Goal: Task Accomplishment & Management: Use online tool/utility

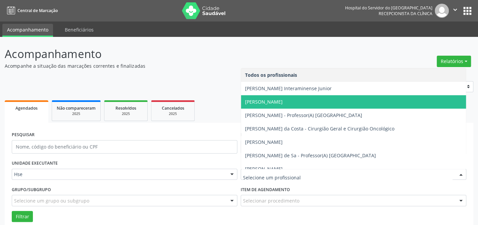
type input "n"
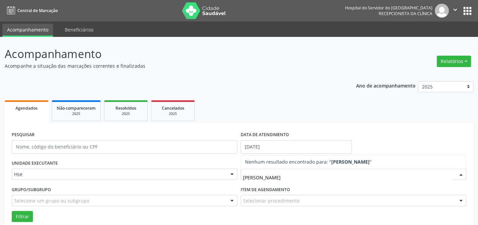
type input "[PERSON_NAME]"
click at [262, 205] on div "Selecionar procedimento" at bounding box center [353, 200] width 225 height 11
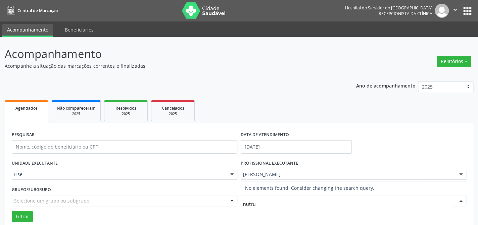
type input "nutr"
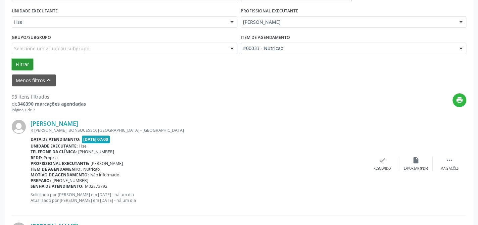
drag, startPoint x: 25, startPoint y: 65, endPoint x: 27, endPoint y: 69, distance: 4.4
click at [24, 65] on button "Filtrar" at bounding box center [22, 64] width 21 height 11
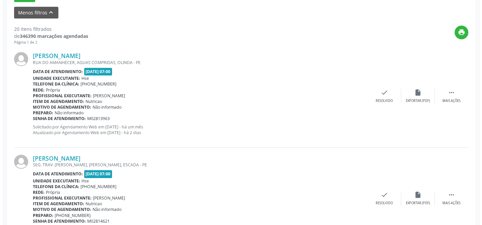
scroll to position [183, 0]
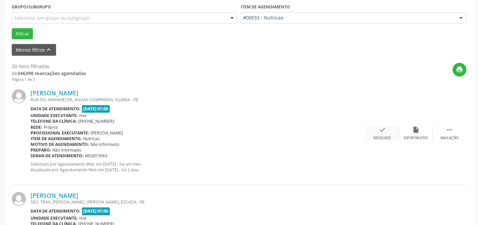
click at [388, 131] on div "check Resolvido" at bounding box center [382, 133] width 34 height 14
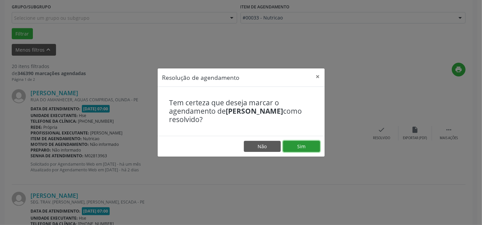
click at [301, 147] on button "Sim" at bounding box center [301, 146] width 37 height 11
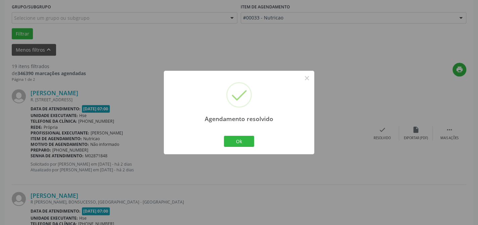
click at [235, 148] on div "Agendamento resolvido × Ok Cancel" at bounding box center [239, 113] width 150 height 84
click at [235, 147] on div "Ok Cancel" at bounding box center [238, 141] width 33 height 14
click at [232, 143] on button "Ok" at bounding box center [239, 141] width 30 height 11
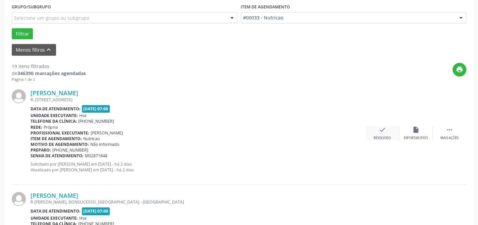
click at [382, 133] on icon "check" at bounding box center [382, 129] width 7 height 7
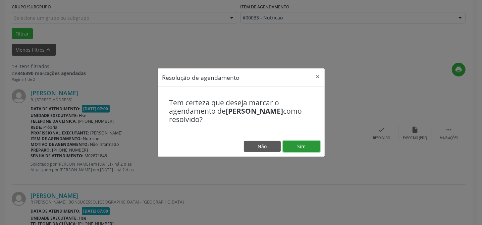
click at [296, 146] on button "Sim" at bounding box center [301, 146] width 37 height 11
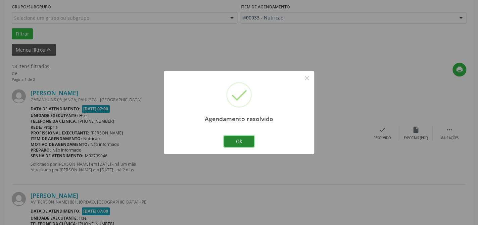
click at [240, 143] on button "Ok" at bounding box center [239, 141] width 30 height 11
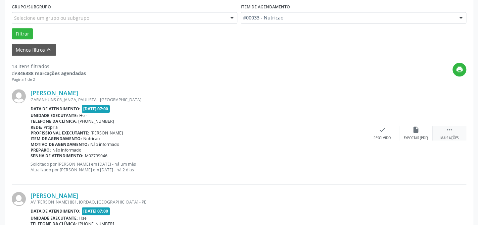
click at [446, 137] on div "Mais ações" at bounding box center [449, 138] width 18 height 5
click at [423, 138] on div "Não compareceu" at bounding box center [415, 138] width 29 height 5
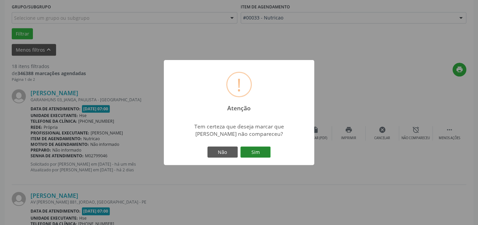
click at [252, 152] on button "Sim" at bounding box center [255, 152] width 30 height 11
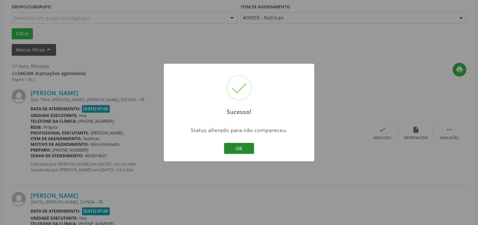
click at [223, 151] on div "Sucesso! × Status alterado para não compareceu. OK Cancel" at bounding box center [239, 113] width 150 height 98
click at [232, 148] on button "OK" at bounding box center [239, 148] width 30 height 11
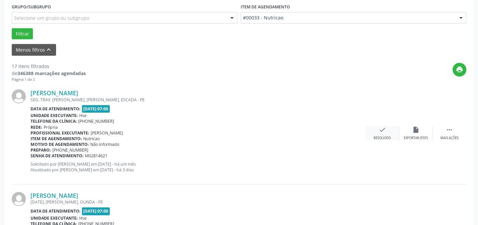
click at [384, 132] on icon "check" at bounding box center [382, 129] width 7 height 7
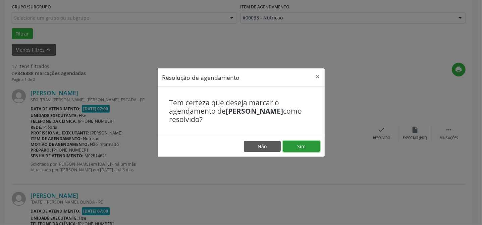
click at [304, 147] on button "Sim" at bounding box center [301, 146] width 37 height 11
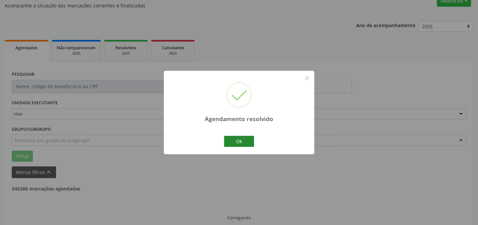
scroll to position [67, 0]
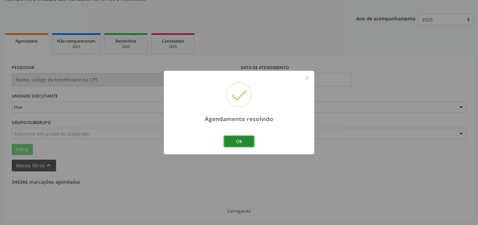
click at [240, 141] on button "Ok" at bounding box center [239, 141] width 30 height 11
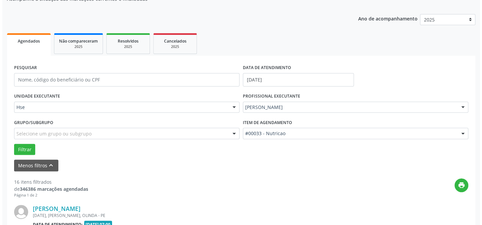
scroll to position [189, 0]
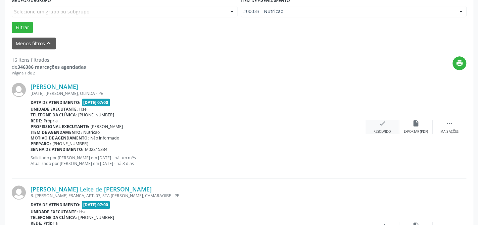
click at [381, 130] on div "Resolvido" at bounding box center [381, 132] width 17 height 5
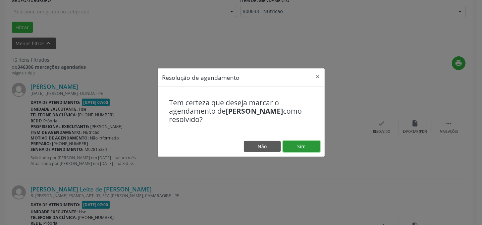
click at [294, 144] on button "Sim" at bounding box center [301, 146] width 37 height 11
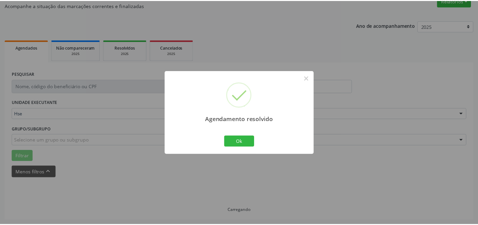
scroll to position [60, 0]
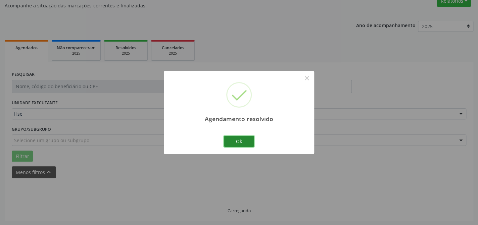
click at [242, 140] on button "Ok" at bounding box center [239, 141] width 30 height 11
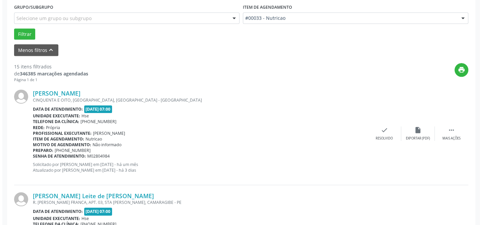
scroll to position [189, 0]
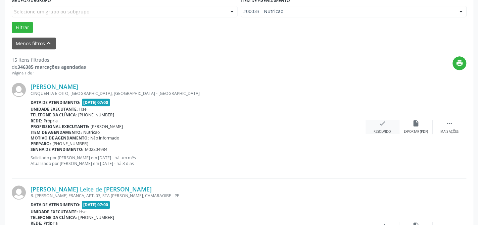
click at [384, 126] on icon "check" at bounding box center [382, 123] width 7 height 7
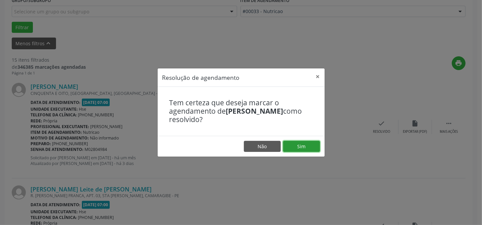
click at [303, 147] on button "Sim" at bounding box center [301, 146] width 37 height 11
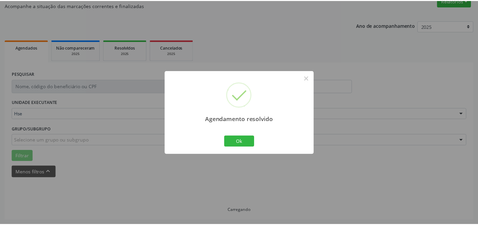
scroll to position [60, 0]
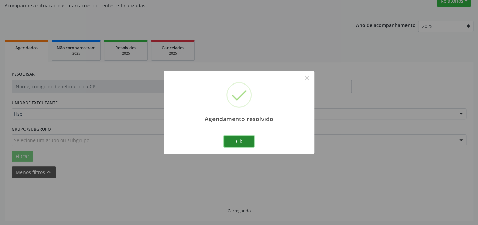
click at [232, 140] on button "Ok" at bounding box center [239, 141] width 30 height 11
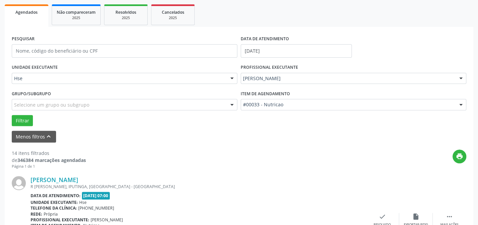
scroll to position [159, 0]
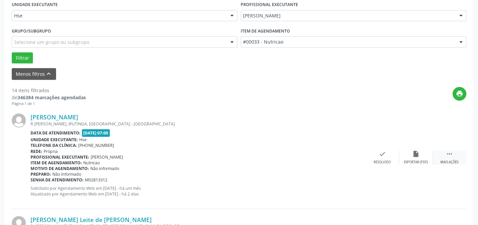
click at [443, 160] on div "Mais ações" at bounding box center [449, 162] width 18 height 5
click at [419, 160] on div "Não compareceu" at bounding box center [415, 162] width 29 height 5
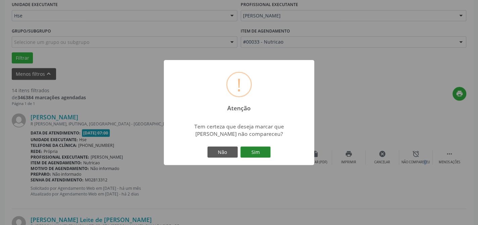
click at [261, 152] on button "Sim" at bounding box center [255, 152] width 30 height 11
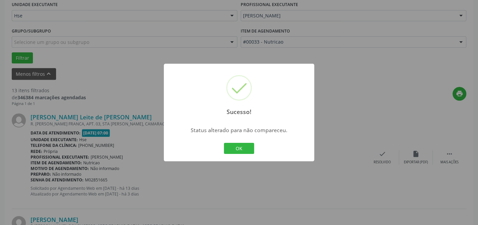
drag, startPoint x: 219, startPoint y: 161, endPoint x: 229, endPoint y: 155, distance: 11.1
click at [224, 158] on div "Sucesso! × Status alterado para não compareceu. OK Cancel" at bounding box center [239, 113] width 150 height 98
click at [233, 152] on button "OK" at bounding box center [239, 148] width 30 height 11
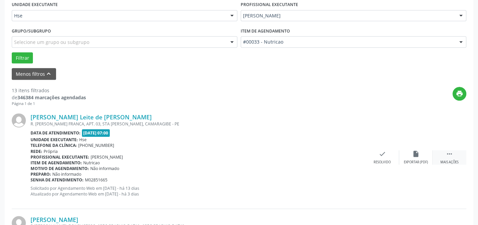
click at [440, 155] on div " Mais ações" at bounding box center [450, 157] width 34 height 14
click at [421, 160] on div "Não compareceu" at bounding box center [415, 162] width 29 height 5
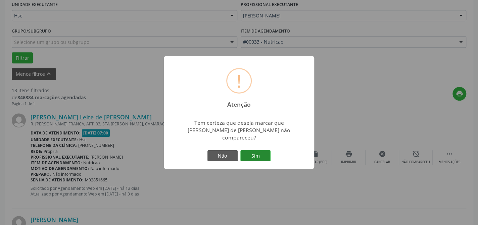
click at [264, 157] on button "Sim" at bounding box center [255, 155] width 30 height 11
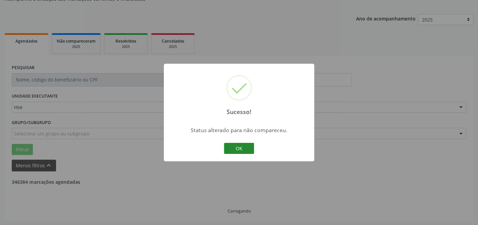
click at [248, 150] on button "OK" at bounding box center [239, 148] width 30 height 11
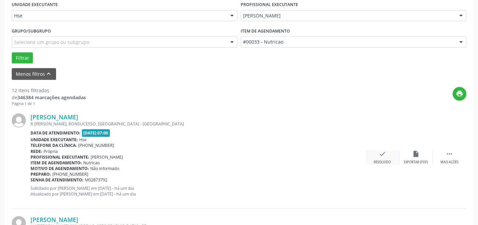
click at [372, 159] on div "check Resolvido" at bounding box center [382, 157] width 34 height 14
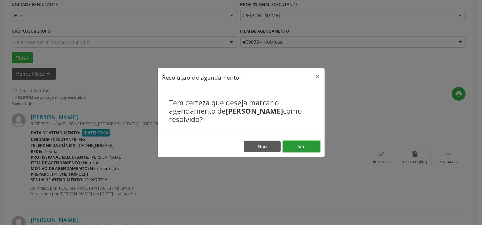
click at [300, 150] on button "Sim" at bounding box center [301, 146] width 37 height 11
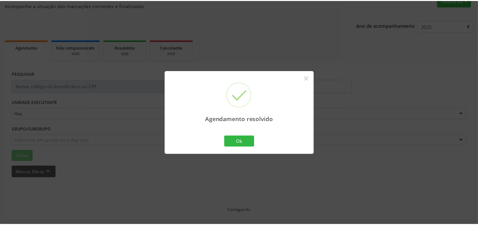
scroll to position [60, 0]
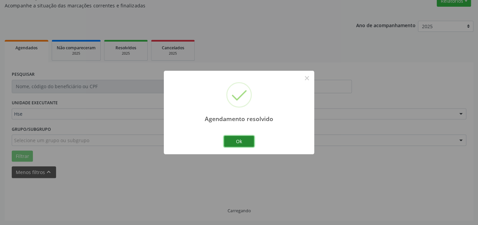
click at [245, 143] on button "Ok" at bounding box center [239, 141] width 30 height 11
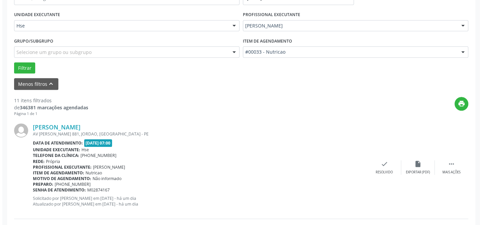
scroll to position [152, 0]
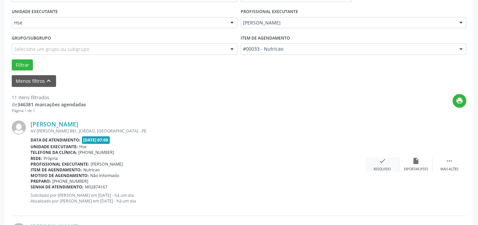
click at [384, 167] on div "Resolvido" at bounding box center [381, 169] width 17 height 5
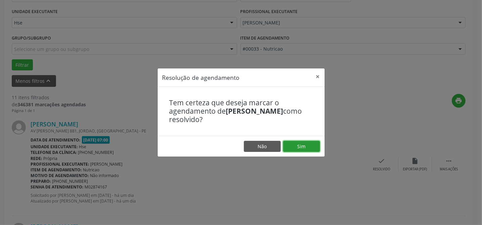
click at [306, 149] on button "Sim" at bounding box center [301, 146] width 37 height 11
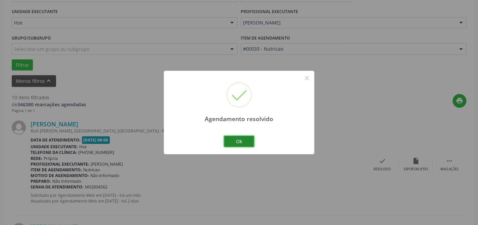
click at [232, 143] on button "Ok" at bounding box center [239, 141] width 30 height 11
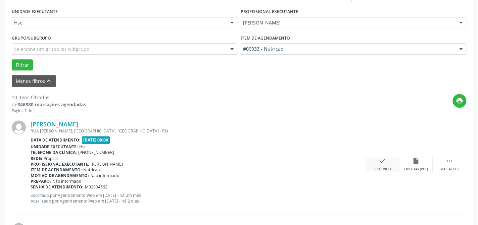
click at [373, 159] on div "check Resolvido" at bounding box center [382, 164] width 34 height 14
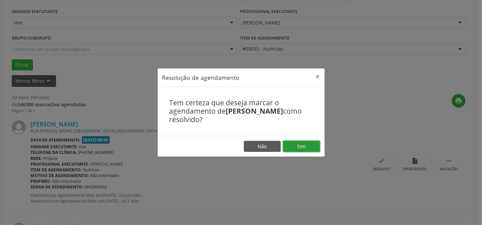
click at [309, 146] on button "Sim" at bounding box center [301, 146] width 37 height 11
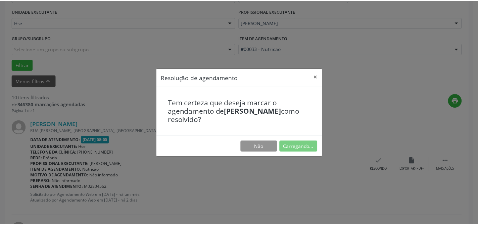
scroll to position [60, 0]
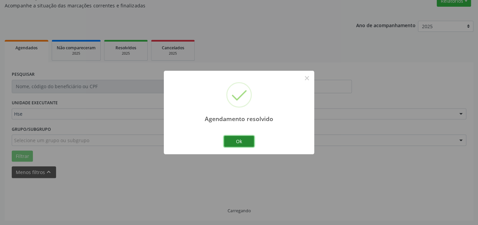
click at [235, 144] on button "Ok" at bounding box center [239, 141] width 30 height 11
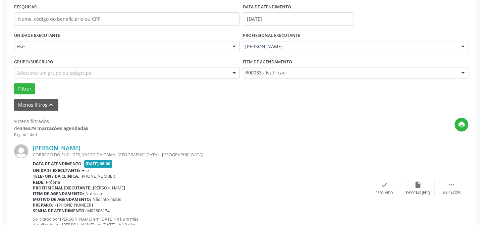
scroll to position [213, 0]
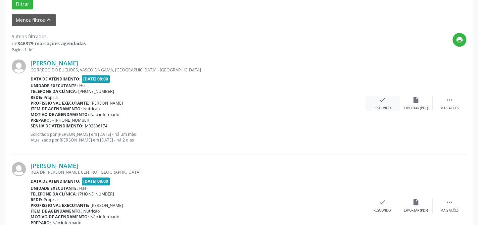
click at [377, 100] on div "check Resolvido" at bounding box center [382, 103] width 34 height 14
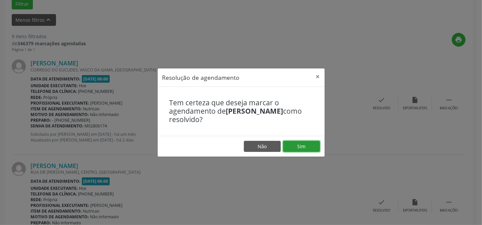
click at [310, 147] on button "Sim" at bounding box center [301, 146] width 37 height 11
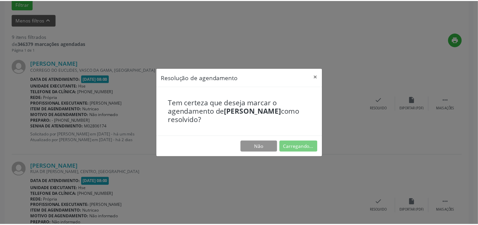
scroll to position [60, 0]
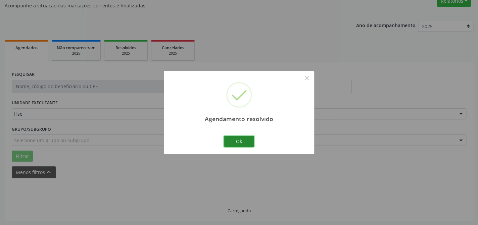
click at [237, 143] on button "Ok" at bounding box center [239, 141] width 30 height 11
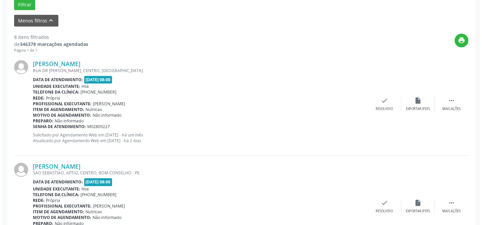
scroll to position [213, 0]
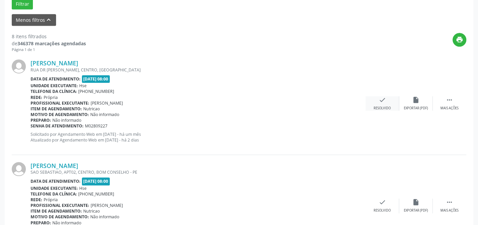
click at [381, 103] on div "check Resolvido" at bounding box center [382, 103] width 34 height 14
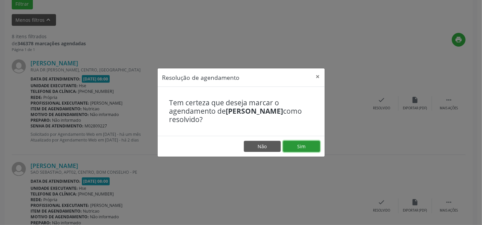
click at [303, 148] on button "Sim" at bounding box center [301, 146] width 37 height 11
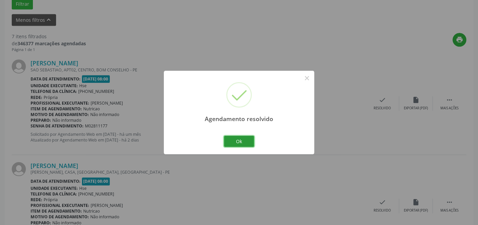
click at [230, 141] on button "Ok" at bounding box center [239, 141] width 30 height 11
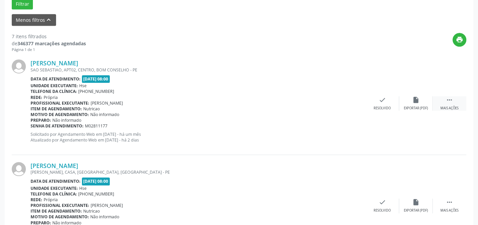
click at [436, 100] on div " Mais ações" at bounding box center [450, 103] width 34 height 14
click at [412, 106] on div "Não compareceu" at bounding box center [415, 108] width 29 height 5
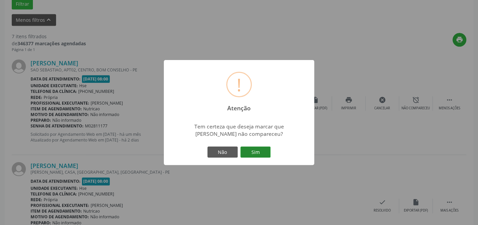
click at [258, 153] on button "Sim" at bounding box center [255, 152] width 30 height 11
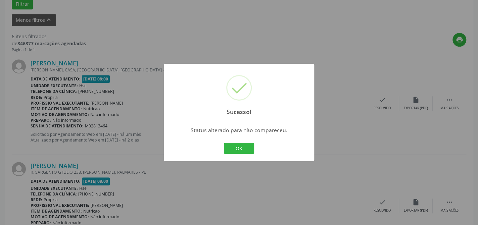
click at [245, 147] on button "OK" at bounding box center [239, 148] width 30 height 11
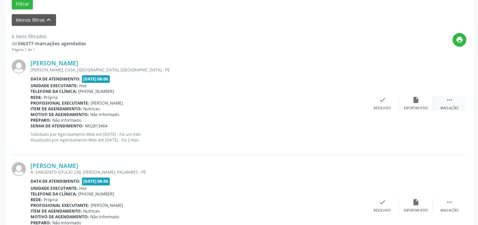
click at [446, 98] on icon "" at bounding box center [449, 99] width 7 height 7
click at [423, 104] on div "alarm_off Não compareceu" at bounding box center [416, 103] width 34 height 14
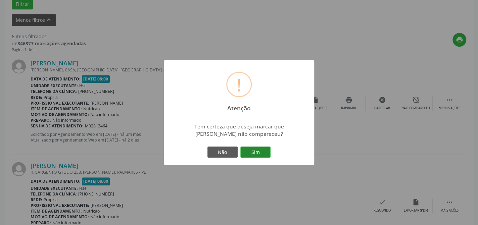
click at [257, 153] on button "Sim" at bounding box center [255, 152] width 30 height 11
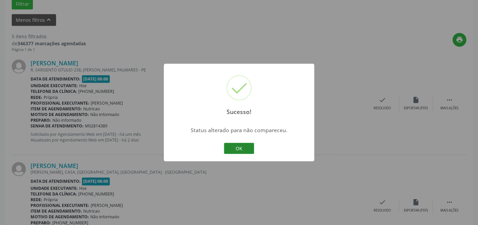
click at [239, 149] on button "OK" at bounding box center [239, 148] width 30 height 11
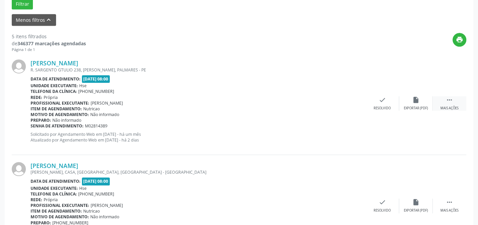
click at [443, 106] on div "Mais ações" at bounding box center [449, 108] width 18 height 5
click at [415, 107] on div "Não compareceu" at bounding box center [415, 108] width 29 height 5
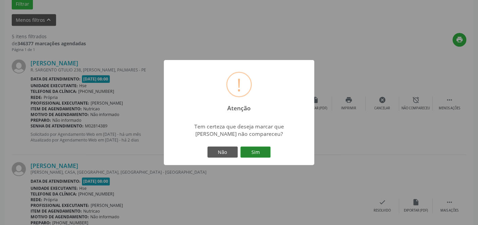
click at [251, 156] on button "Sim" at bounding box center [255, 152] width 30 height 11
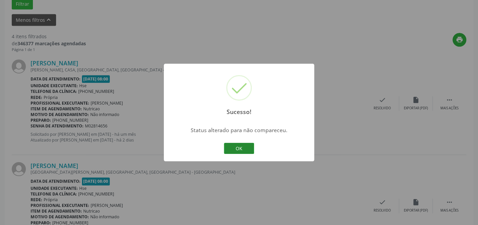
drag, startPoint x: 231, startPoint y: 160, endPoint x: 241, endPoint y: 153, distance: 12.3
click at [231, 159] on div "Sucesso! × Status alterado para não compareceu. OK Cancel" at bounding box center [239, 113] width 150 height 98
click at [241, 153] on button "OK" at bounding box center [239, 148] width 30 height 11
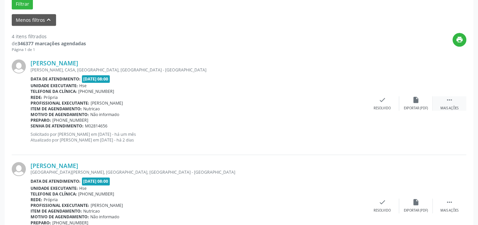
drag, startPoint x: 446, startPoint y: 93, endPoint x: 444, endPoint y: 98, distance: 6.0
click at [447, 94] on div "[PERSON_NAME] [GEOGRAPHIC_DATA], CASA, [GEOGRAPHIC_DATA], [GEOGRAPHIC_DATA] - […" at bounding box center [239, 103] width 454 height 102
click at [442, 103] on div " Mais ações" at bounding box center [450, 103] width 34 height 14
click at [412, 107] on div "Não compareceu" at bounding box center [415, 108] width 29 height 5
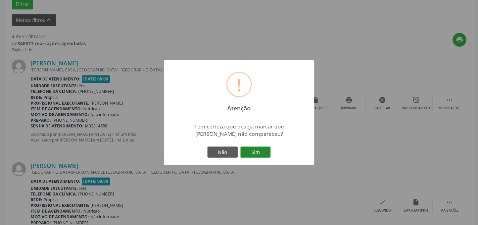
click at [251, 153] on button "Sim" at bounding box center [255, 152] width 30 height 11
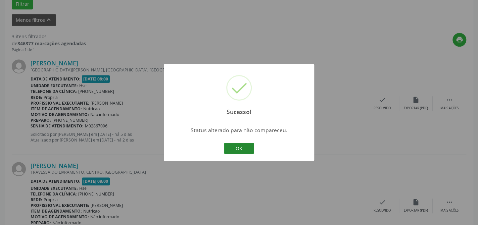
click at [233, 146] on button "OK" at bounding box center [239, 148] width 30 height 11
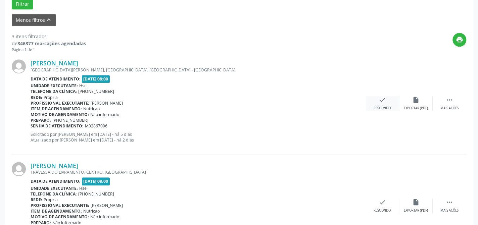
click at [380, 102] on icon "check" at bounding box center [382, 99] width 7 height 7
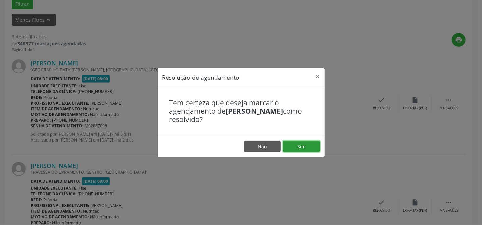
click at [302, 147] on button "Sim" at bounding box center [301, 146] width 37 height 11
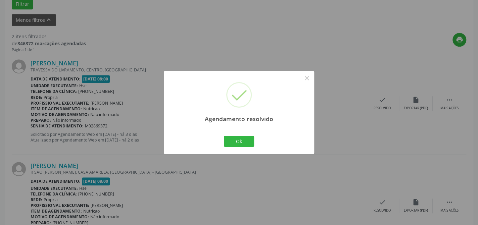
drag, startPoint x: 244, startPoint y: 150, endPoint x: 244, endPoint y: 146, distance: 3.7
click at [244, 150] on div "Agendamento resolvido × Ok Cancel" at bounding box center [239, 113] width 150 height 84
click at [244, 146] on button "Ok" at bounding box center [239, 141] width 30 height 11
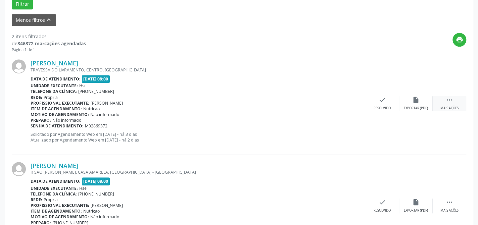
click at [450, 101] on icon "" at bounding box center [449, 99] width 7 height 7
click at [419, 111] on div "[PERSON_NAME] TRAVESSA DO [GEOGRAPHIC_DATA], CENTRO, [GEOGRAPHIC_DATA] Data de …" at bounding box center [239, 103] width 454 height 102
click at [414, 106] on div "Não compareceu" at bounding box center [415, 108] width 29 height 5
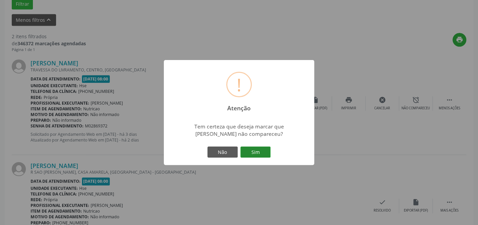
click at [258, 154] on button "Sim" at bounding box center [255, 152] width 30 height 11
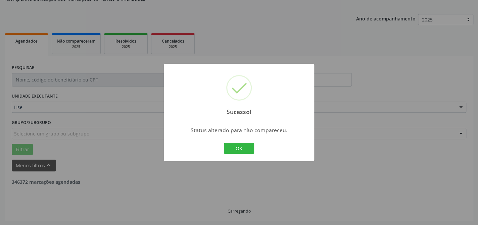
scroll to position [154, 0]
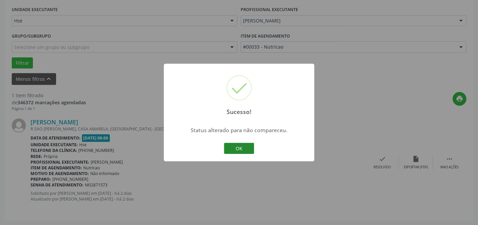
click at [240, 150] on button "OK" at bounding box center [239, 148] width 30 height 11
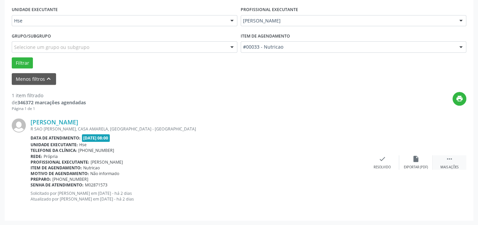
click at [447, 156] on icon "" at bounding box center [449, 158] width 7 height 7
click at [427, 160] on div "alarm_off Não compareceu" at bounding box center [416, 162] width 34 height 14
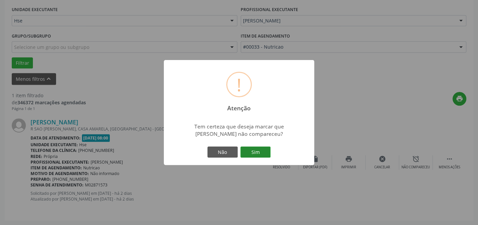
click at [258, 156] on button "Sim" at bounding box center [255, 152] width 30 height 11
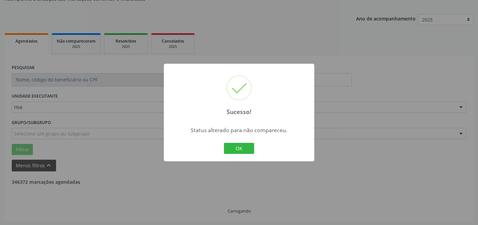
scroll to position [46, 0]
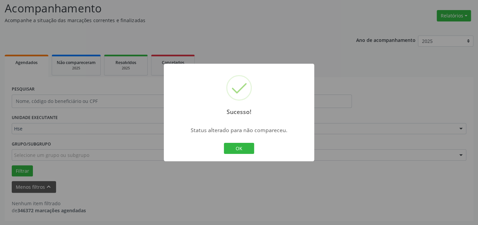
drag, startPoint x: 231, startPoint y: 147, endPoint x: 235, endPoint y: 149, distance: 4.8
click at [232, 148] on button "OK" at bounding box center [239, 148] width 30 height 11
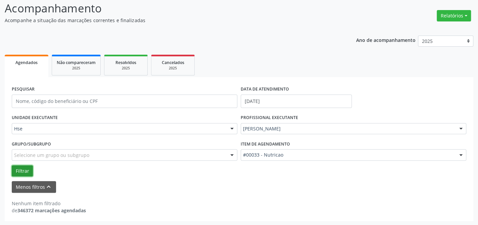
click at [17, 171] on button "Filtrar" at bounding box center [22, 170] width 21 height 11
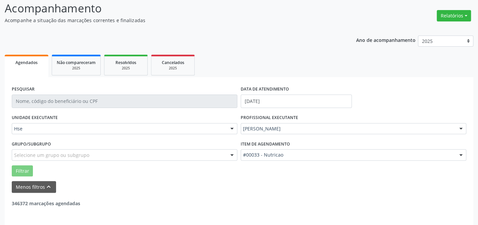
click at [17, 170] on button "Filtrar" at bounding box center [22, 170] width 21 height 11
